Goal: Check status: Check status

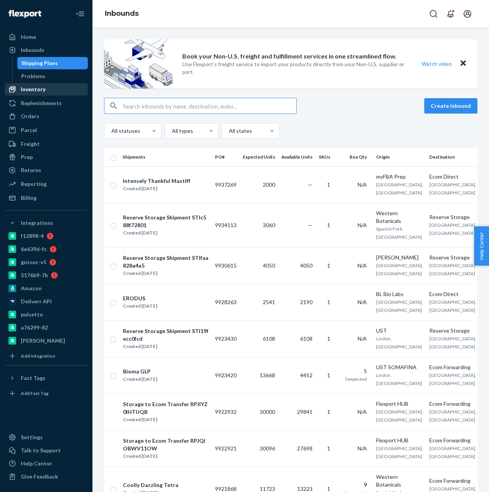
click at [52, 89] on div "Inventory" at bounding box center [46, 89] width 82 height 11
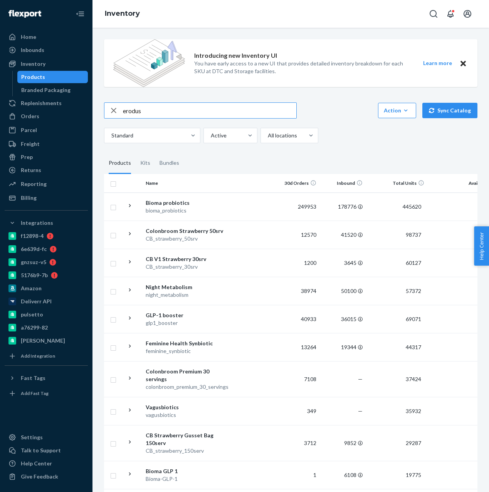
type input "erodus"
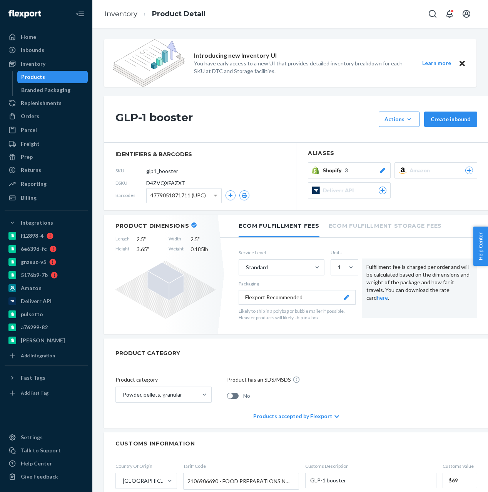
scroll to position [396, 0]
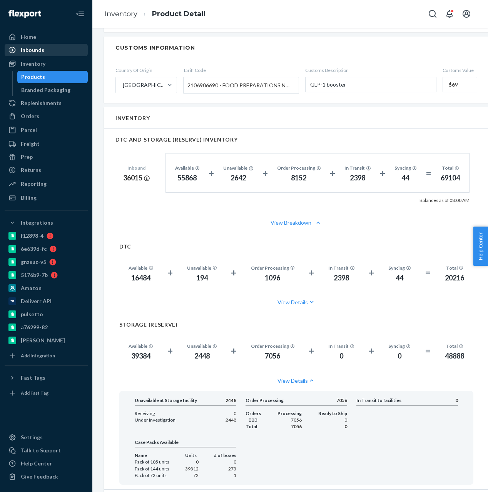
click at [20, 50] on div at bounding box center [14, 50] width 12 height 8
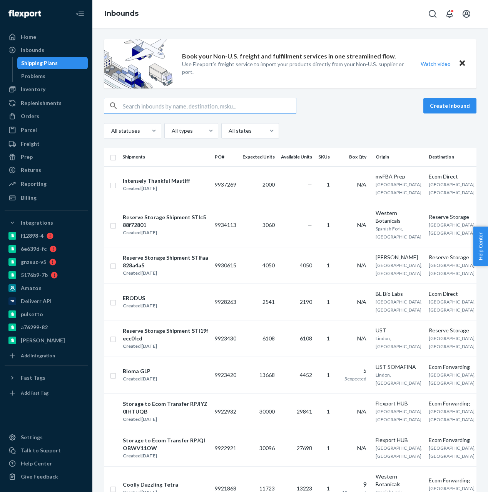
type input "9921868"
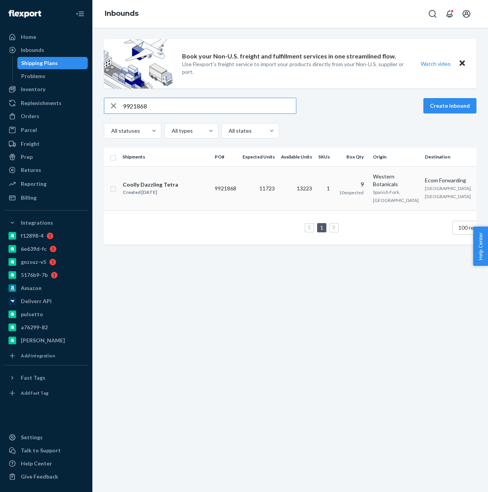
type input "9921868"
click at [151, 179] on td "Coolly Dazzling Tetra Created Sep 3, 2025" at bounding box center [165, 188] width 92 height 44
